Goal: Task Accomplishment & Management: Manage account settings

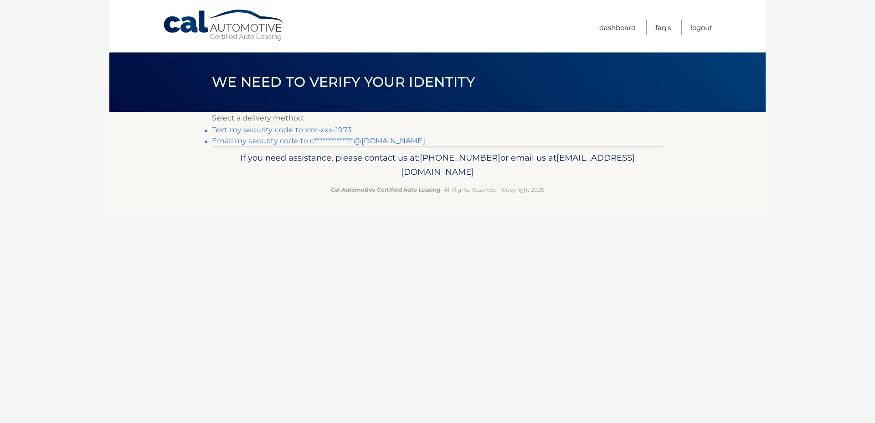
drag, startPoint x: 263, startPoint y: 132, endPoint x: 267, endPoint y: 134, distance: 4.9
click at [263, 132] on link "Text my security code to xxx-xxx-1973" at bounding box center [282, 129] width 140 height 9
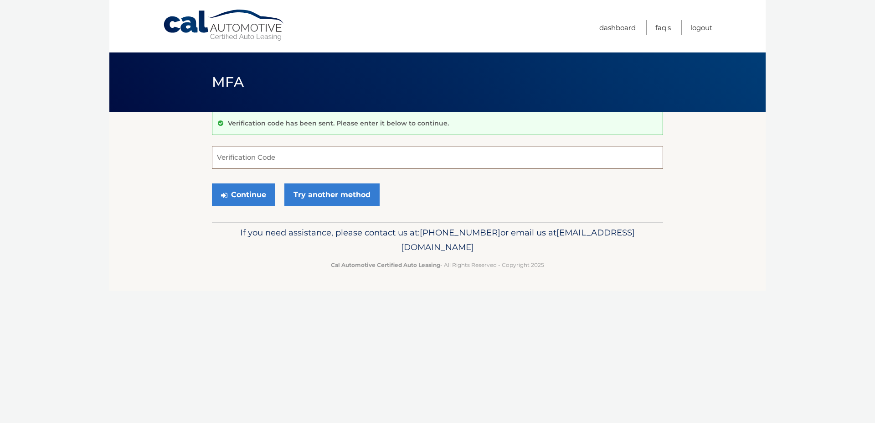
drag, startPoint x: 413, startPoint y: 160, endPoint x: 419, endPoint y: 165, distance: 7.8
click at [419, 165] on input "Verification Code" at bounding box center [437, 157] width 451 height 23
type input "110489"
click at [251, 197] on button "Continue" at bounding box center [243, 194] width 63 height 23
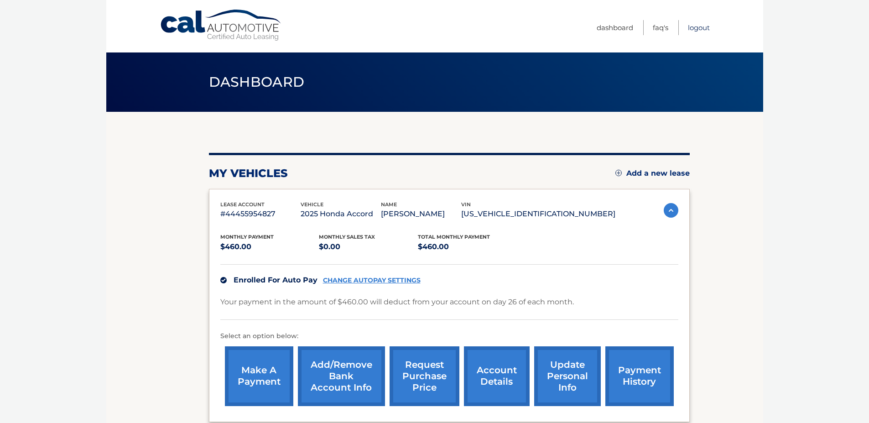
click at [699, 27] on link "Logout" at bounding box center [699, 27] width 22 height 15
